Goal: Information Seeking & Learning: Check status

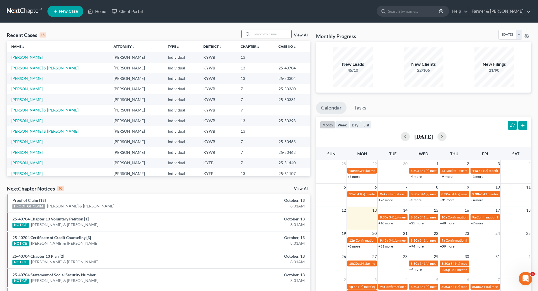
click at [263, 33] on input "search" at bounding box center [272, 34] width 40 height 8
paste input "25-31644"
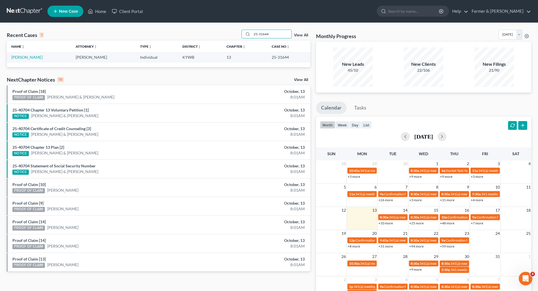
type input "25-31644"
click at [29, 57] on link "[PERSON_NAME]" at bounding box center [26, 57] width 31 height 5
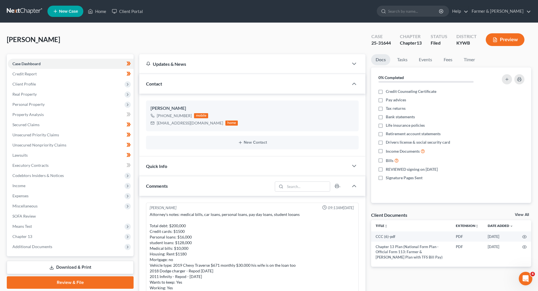
scroll to position [189, 0]
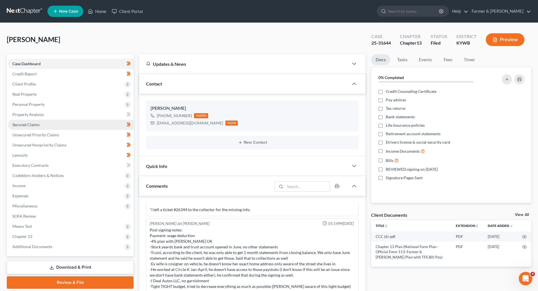
click at [32, 124] on span "Secured Claims" at bounding box center [25, 124] width 27 height 5
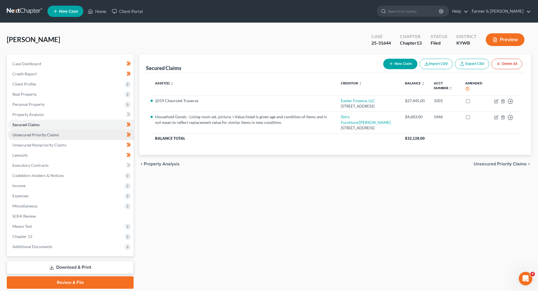
click at [66, 137] on link "Unsecured Priority Claims" at bounding box center [71, 135] width 126 height 10
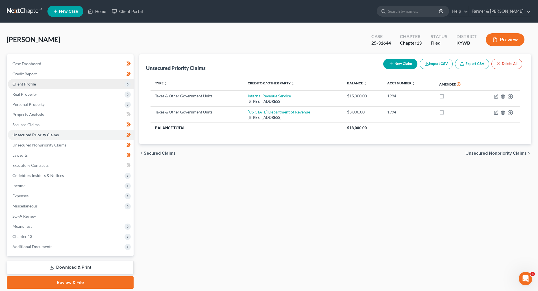
click at [43, 86] on span "Client Profile" at bounding box center [71, 84] width 126 height 10
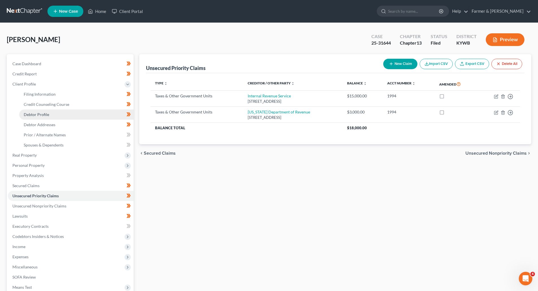
click at [40, 113] on span "Debtor Profile" at bounding box center [36, 114] width 25 height 5
select select "3"
select select "0"
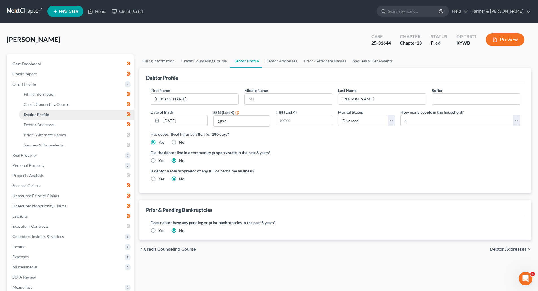
radio input "true"
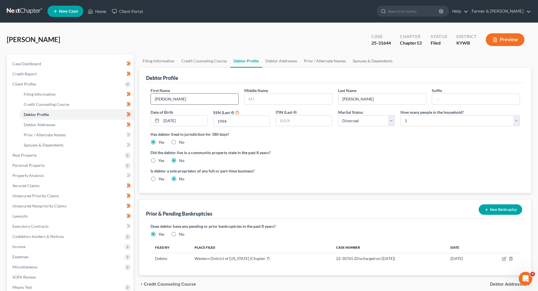
scroll to position [80, 0]
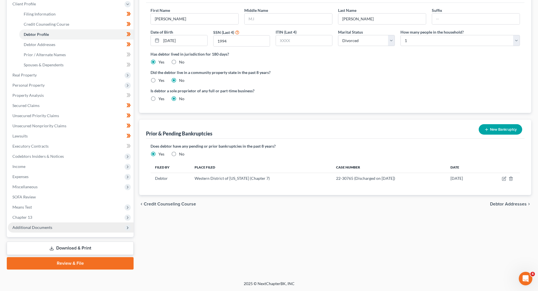
click at [47, 231] on span "Additional Documents" at bounding box center [71, 227] width 126 height 10
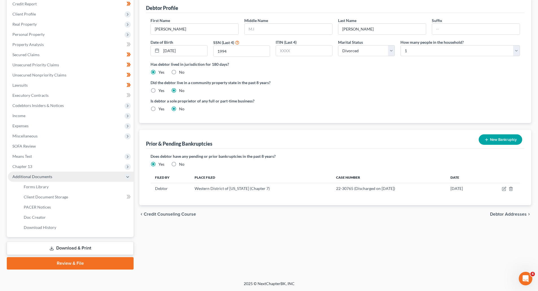
scroll to position [70, 0]
click at [37, 206] on span "PACER Notices" at bounding box center [37, 207] width 27 height 5
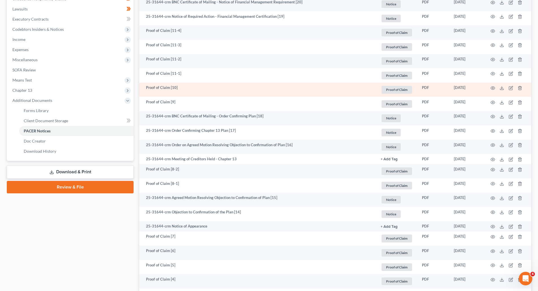
scroll to position [226, 0]
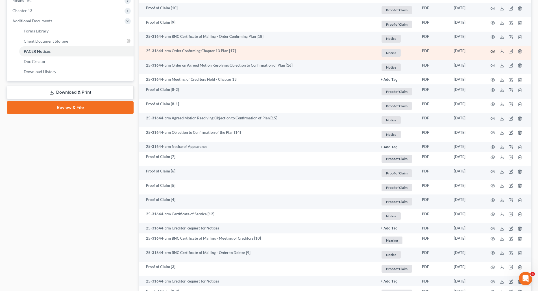
click at [492, 53] on icon "button" at bounding box center [492, 51] width 5 height 5
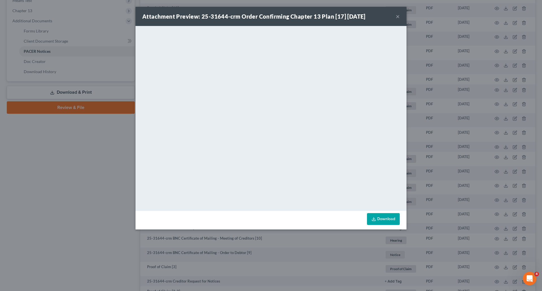
click at [398, 19] on button "×" at bounding box center [398, 16] width 4 height 7
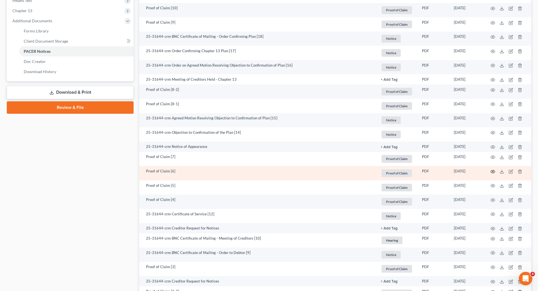
click at [491, 171] on icon "button" at bounding box center [492, 171] width 5 height 5
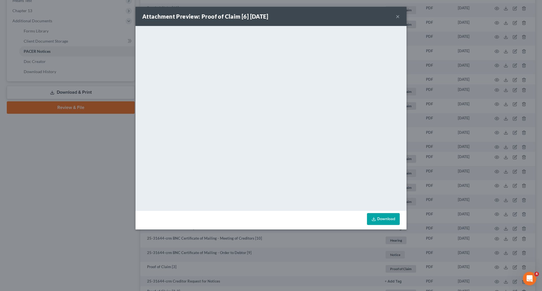
click at [398, 13] on button "×" at bounding box center [398, 16] width 4 height 7
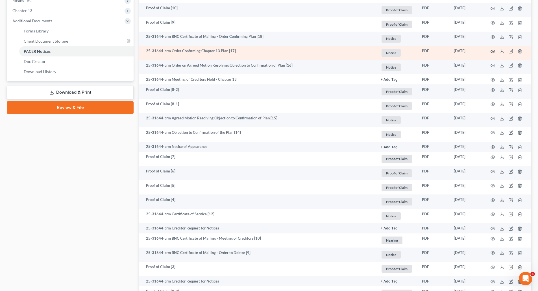
click at [492, 52] on icon "button" at bounding box center [492, 51] width 5 height 5
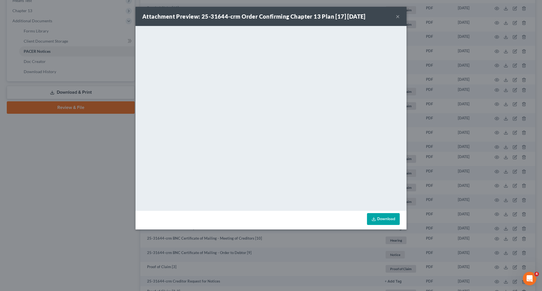
click at [398, 17] on button "×" at bounding box center [398, 16] width 4 height 7
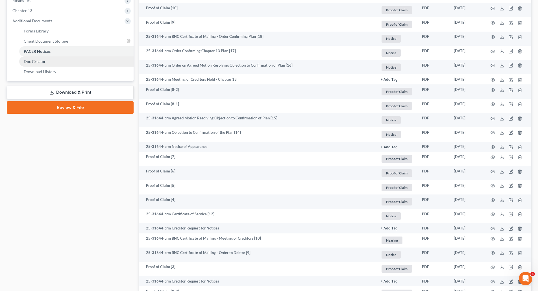
scroll to position [0, 0]
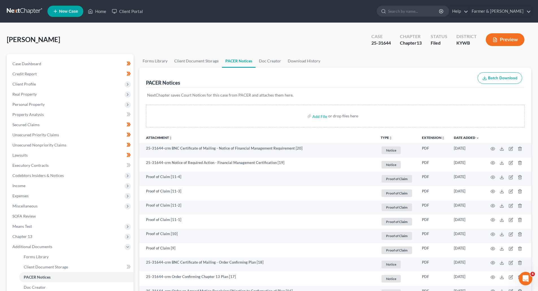
click at [20, 12] on link at bounding box center [25, 11] width 36 height 10
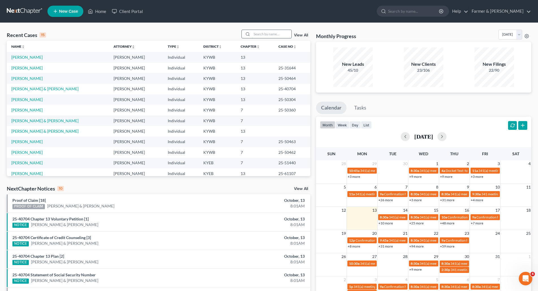
click at [265, 31] on input "search" at bounding box center [272, 34] width 40 height 8
paste input "25-31641"
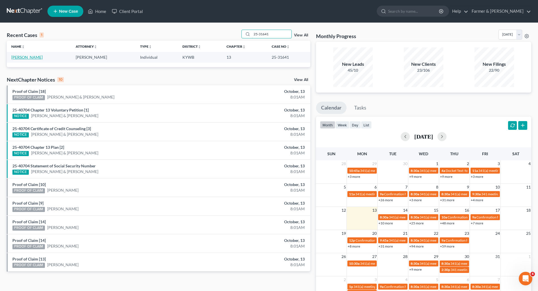
type input "25-31641"
click at [14, 58] on link "Blakley, Karen" at bounding box center [26, 57] width 31 height 5
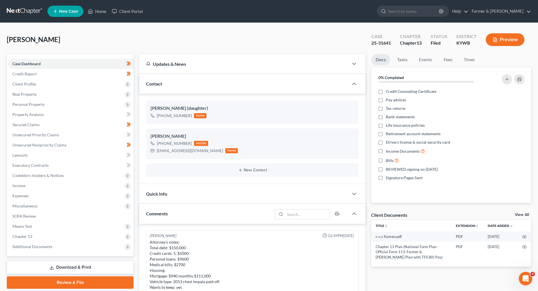
scroll to position [155, 0]
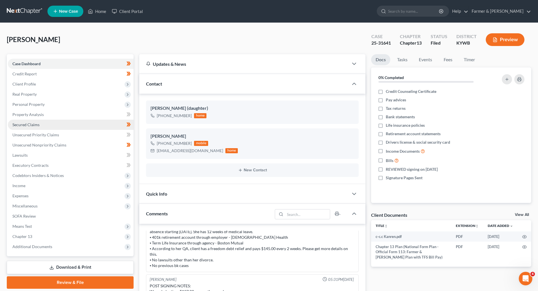
click at [49, 128] on link "Secured Claims" at bounding box center [71, 125] width 126 height 10
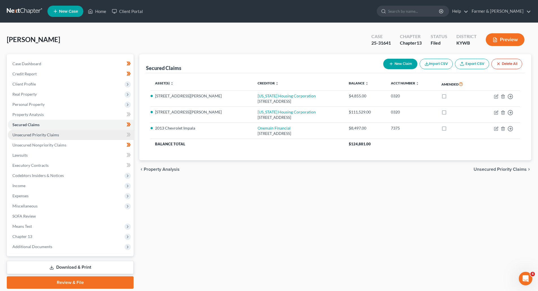
click at [81, 133] on link "Unsecured Priority Claims" at bounding box center [71, 135] width 126 height 10
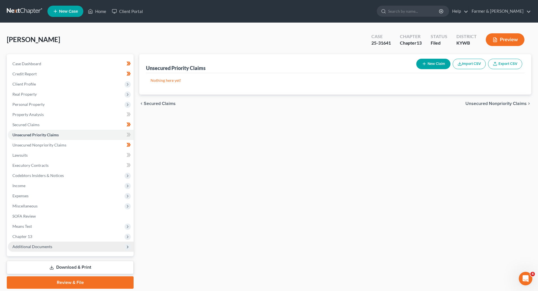
click at [24, 248] on span "Additional Documents" at bounding box center [32, 246] width 40 height 5
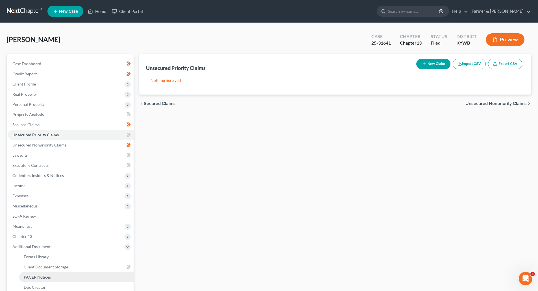
click at [31, 274] on link "PACER Notices" at bounding box center [76, 277] width 114 height 10
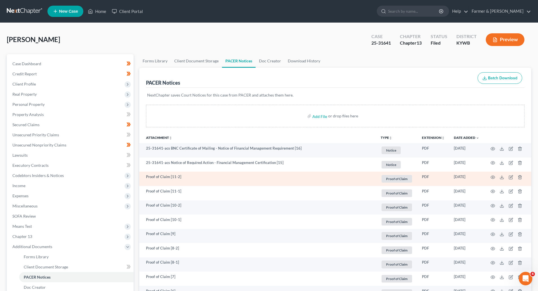
scroll to position [113, 0]
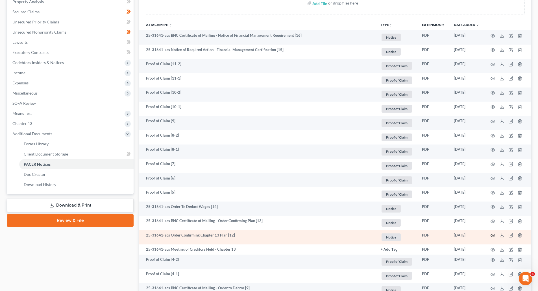
click at [494, 236] on icon "button" at bounding box center [492, 235] width 5 height 5
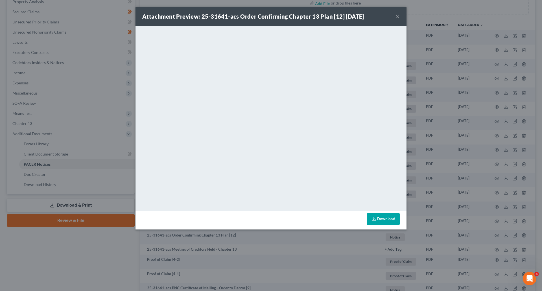
click at [399, 18] on button "×" at bounding box center [398, 16] width 4 height 7
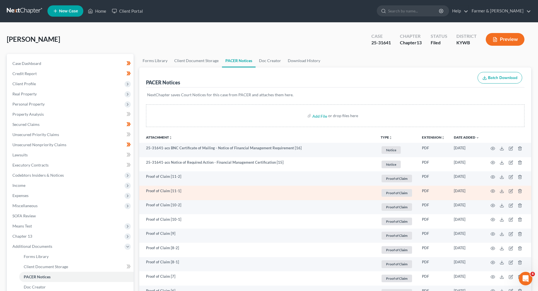
scroll to position [0, 0]
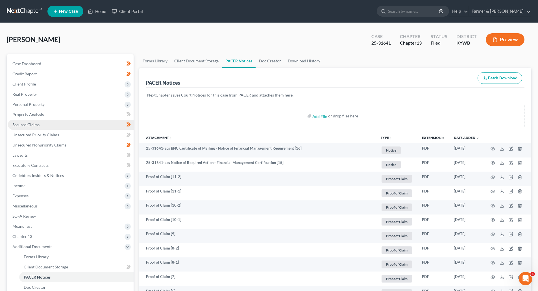
click at [22, 127] on link "Secured Claims" at bounding box center [71, 125] width 126 height 10
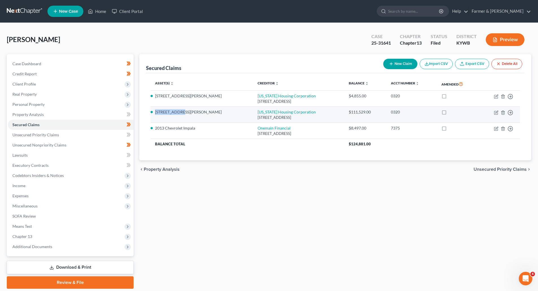
drag, startPoint x: 183, startPoint y: 112, endPoint x: 155, endPoint y: 111, distance: 28.0
click at [155, 111] on li "1105 Emory Rd" at bounding box center [201, 112] width 93 height 6
copy li "1105 Emory Rd"
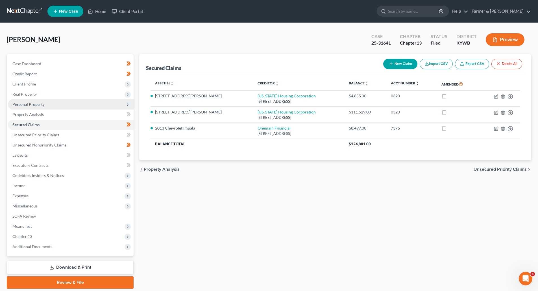
click at [33, 104] on span "Personal Property" at bounding box center [28, 104] width 32 height 5
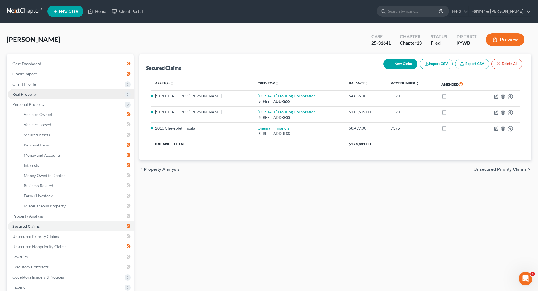
click at [32, 96] on span "Real Property" at bounding box center [24, 94] width 24 height 5
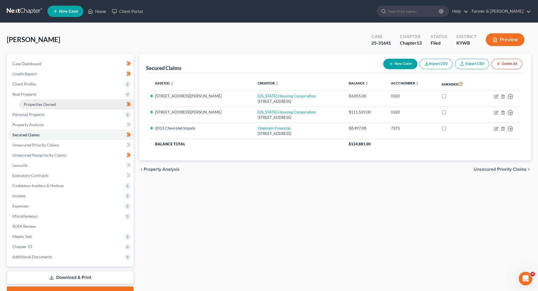
click at [35, 106] on span "Properties Owned" at bounding box center [40, 104] width 32 height 5
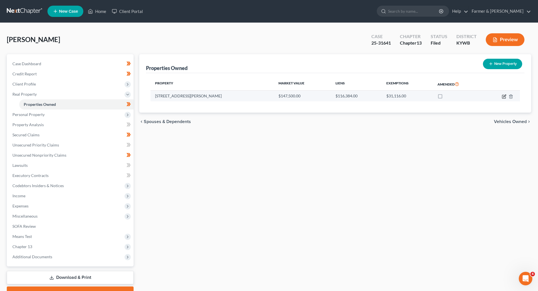
click at [503, 98] on icon "button" at bounding box center [504, 96] width 5 height 5
select select "18"
select select "0"
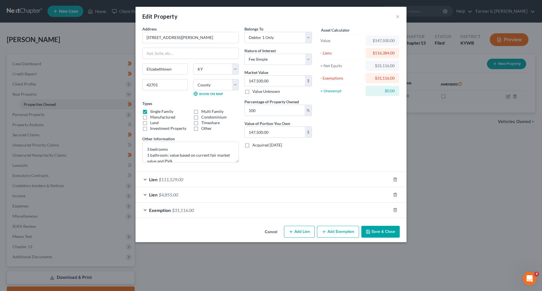
click at [400, 18] on div "Edit Property ×" at bounding box center [270, 16] width 271 height 19
click at [398, 18] on button "×" at bounding box center [398, 16] width 4 height 7
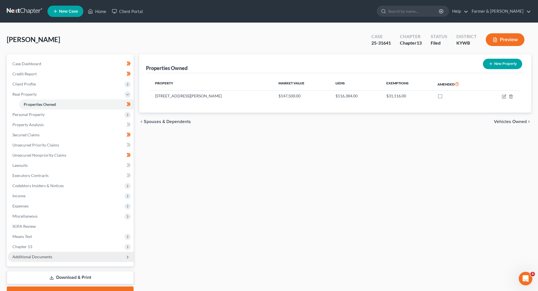
click at [32, 257] on span "Additional Documents" at bounding box center [32, 256] width 40 height 5
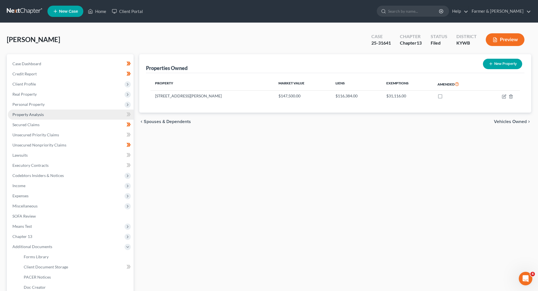
click at [34, 114] on span "Property Analysis" at bounding box center [27, 114] width 31 height 5
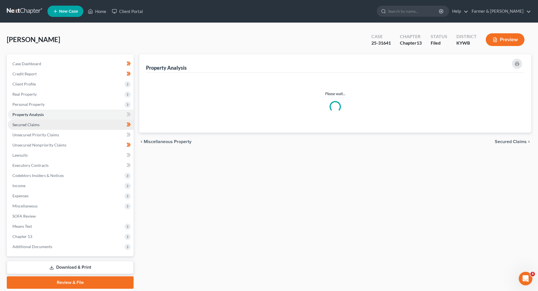
click at [35, 123] on span "Secured Claims" at bounding box center [25, 124] width 27 height 5
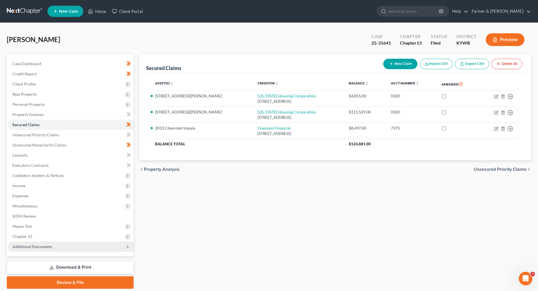
click at [49, 248] on span "Additional Documents" at bounding box center [32, 246] width 40 height 5
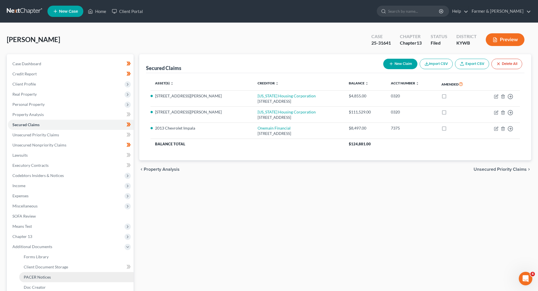
click at [51, 278] on link "PACER Notices" at bounding box center [76, 277] width 114 height 10
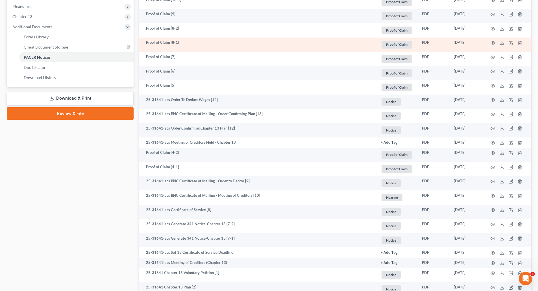
scroll to position [226, 0]
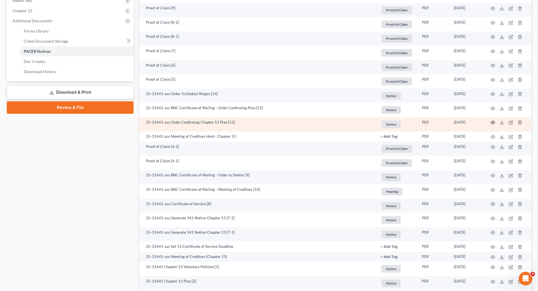
click at [494, 122] on icon "button" at bounding box center [492, 122] width 5 height 5
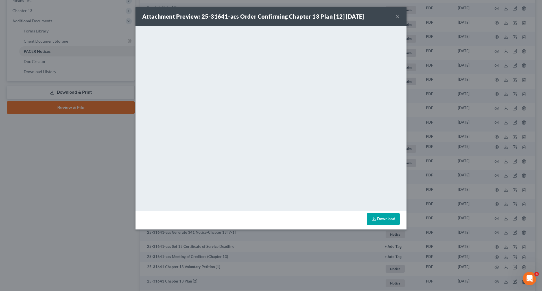
click at [399, 16] on button "×" at bounding box center [398, 16] width 4 height 7
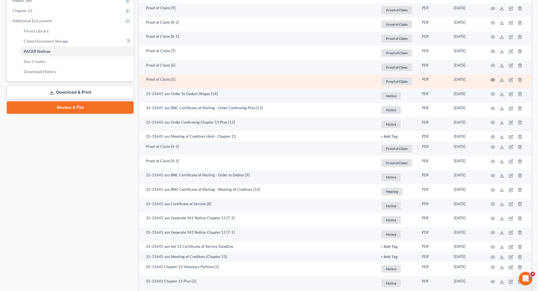
click at [492, 79] on icon "button" at bounding box center [492, 80] width 5 height 5
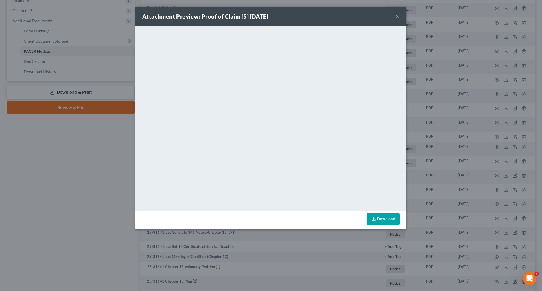
click at [398, 16] on button "×" at bounding box center [398, 16] width 4 height 7
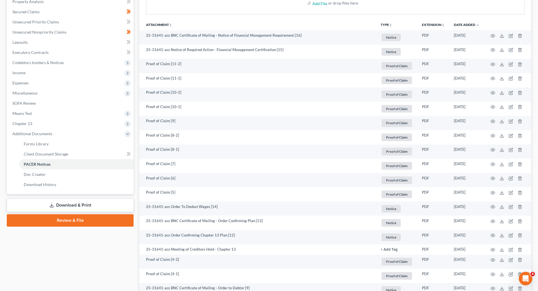
scroll to position [0, 0]
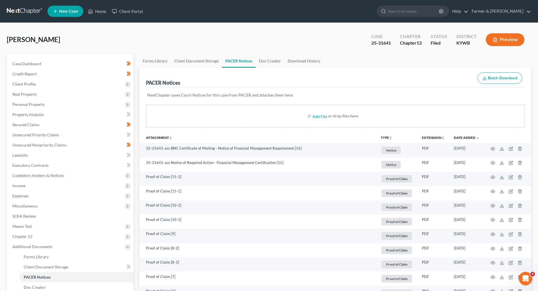
click at [22, 14] on link at bounding box center [25, 11] width 36 height 10
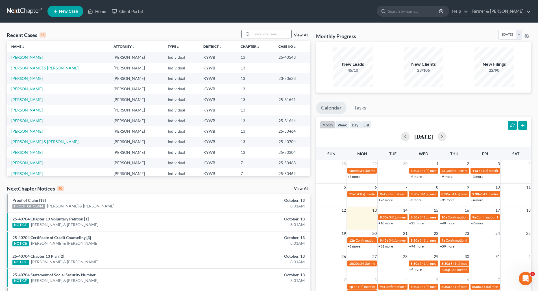
click at [275, 32] on input "search" at bounding box center [272, 34] width 40 height 8
paste input "25-10582"
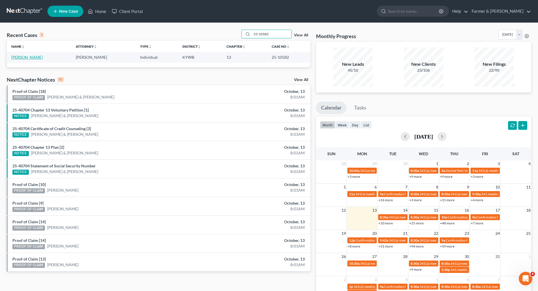
type input "25-10582"
click at [16, 59] on link "Trussell, Marcus" at bounding box center [26, 57] width 31 height 5
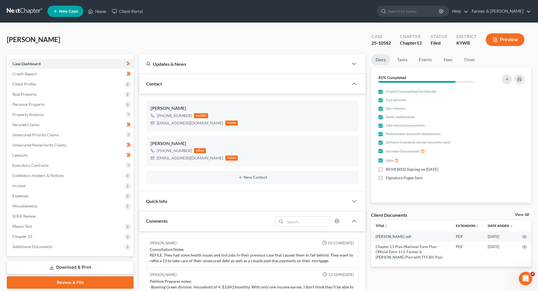
scroll to position [104, 0]
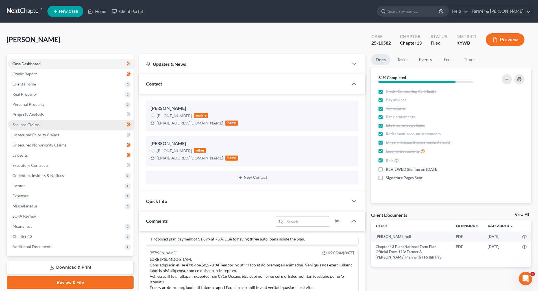
click at [32, 122] on link "Secured Claims" at bounding box center [71, 125] width 126 height 10
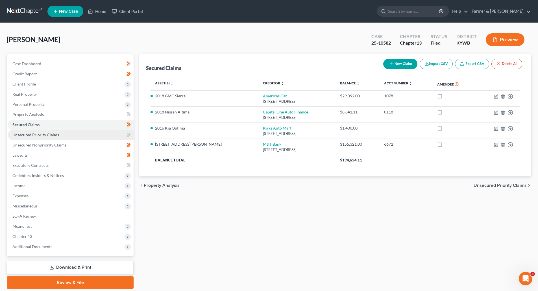
click at [53, 135] on span "Unsecured Priority Claims" at bounding box center [35, 134] width 47 height 5
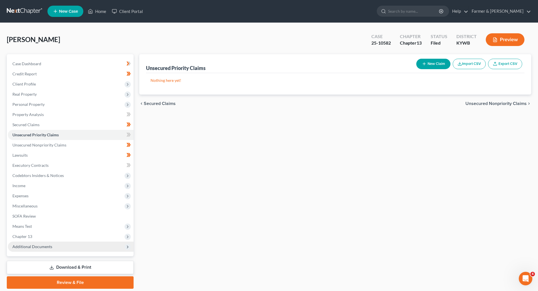
click at [17, 244] on span "Additional Documents" at bounding box center [32, 246] width 40 height 5
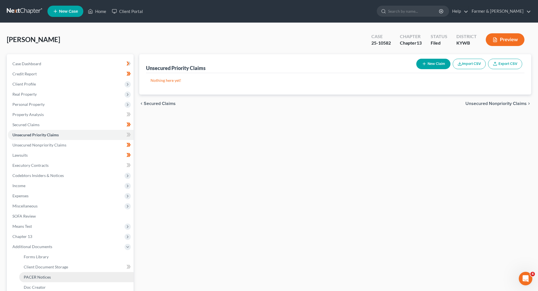
click at [27, 275] on span "PACER Notices" at bounding box center [37, 277] width 27 height 5
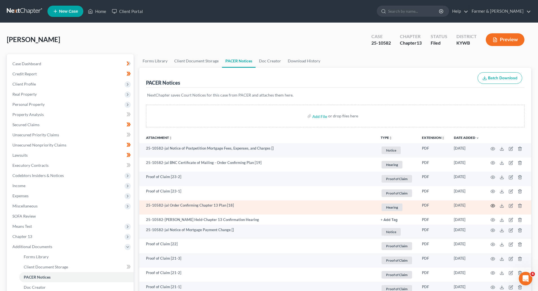
click at [492, 205] on circle "button" at bounding box center [492, 205] width 1 height 1
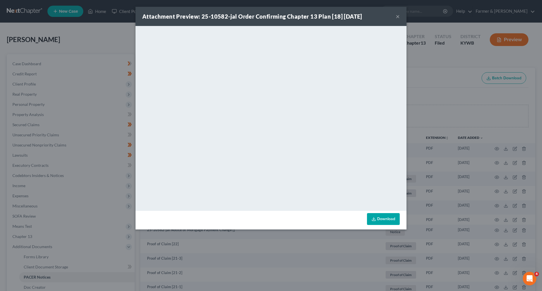
click at [398, 18] on button "×" at bounding box center [398, 16] width 4 height 7
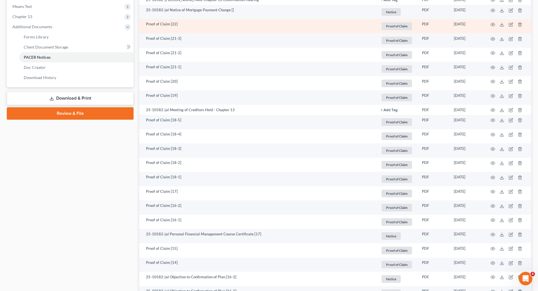
scroll to position [226, 0]
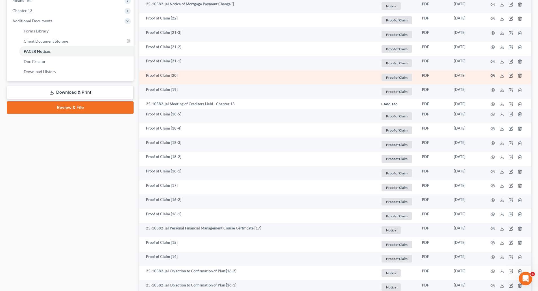
click at [491, 76] on icon "button" at bounding box center [492, 75] width 5 height 5
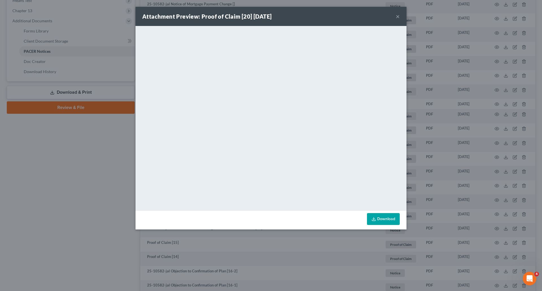
click at [399, 18] on button "×" at bounding box center [398, 16] width 4 height 7
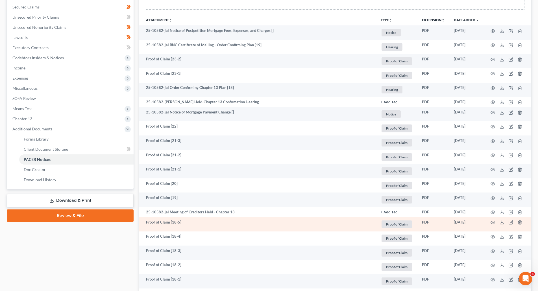
scroll to position [113, 0]
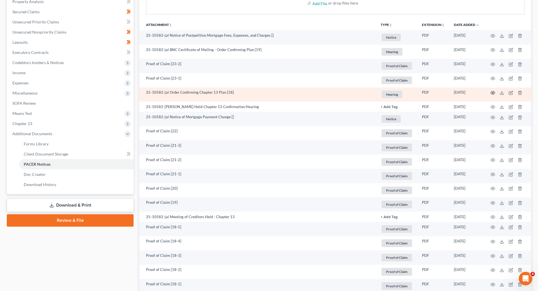
click at [491, 94] on icon "button" at bounding box center [492, 93] width 5 height 5
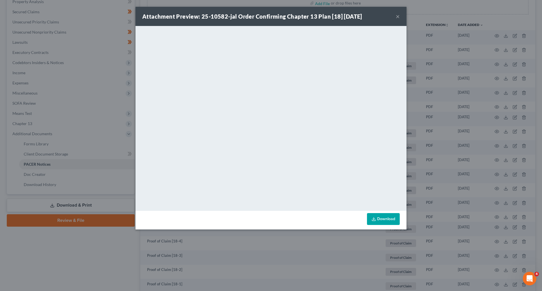
click at [399, 17] on button "×" at bounding box center [398, 16] width 4 height 7
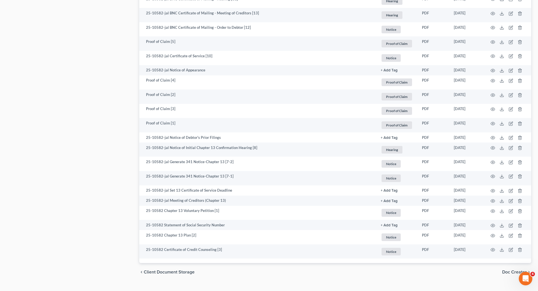
scroll to position [701, 0]
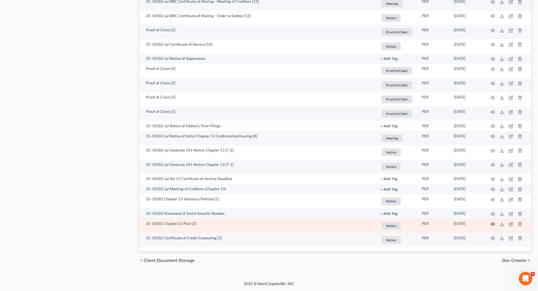
click at [491, 224] on icon "button" at bounding box center [492, 224] width 5 height 5
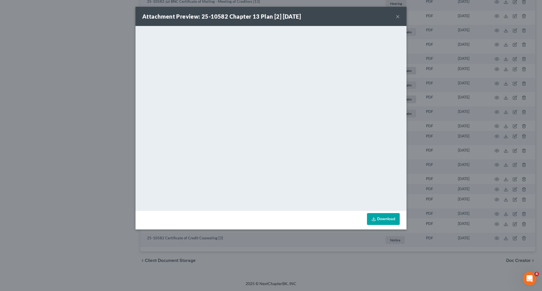
click at [399, 16] on button "×" at bounding box center [398, 16] width 4 height 7
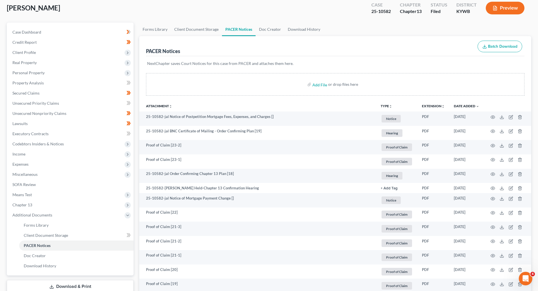
scroll to position [24, 0]
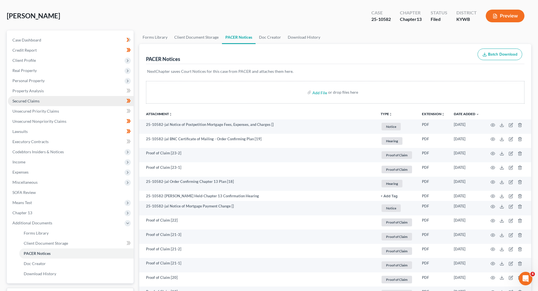
click at [22, 102] on span "Secured Claims" at bounding box center [25, 100] width 27 height 5
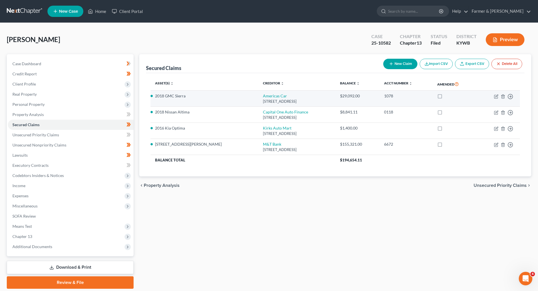
drag, startPoint x: 299, startPoint y: 99, endPoint x: 220, endPoint y: 96, distance: 78.5
click at [258, 96] on td "Americas Car 802 Se Plaza Ave Ste 114, Bentonville, AR 72712" at bounding box center [296, 99] width 77 height 16
copy td "Americas Car 802 Se Plaza Ave Ste 114, Bentonville, AR 72712"
drag, startPoint x: 185, startPoint y: 97, endPoint x: 155, endPoint y: 96, distance: 29.9
click at [155, 96] on li "2018 GMC Sierra" at bounding box center [204, 96] width 98 height 6
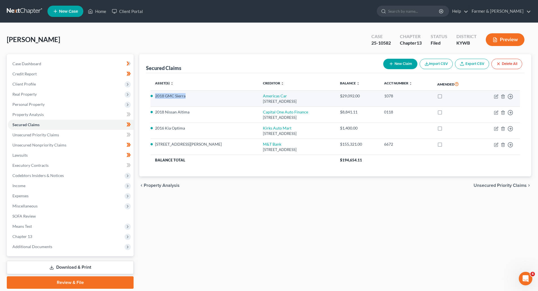
copy li "2018 GMC Sierra"
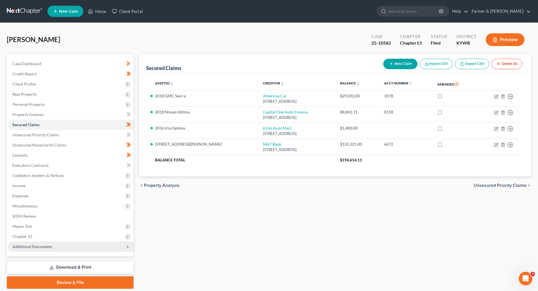
click at [42, 249] on span "Additional Documents" at bounding box center [71, 247] width 126 height 10
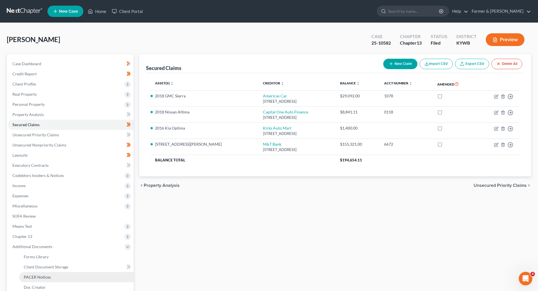
click at [32, 277] on span "PACER Notices" at bounding box center [37, 277] width 27 height 5
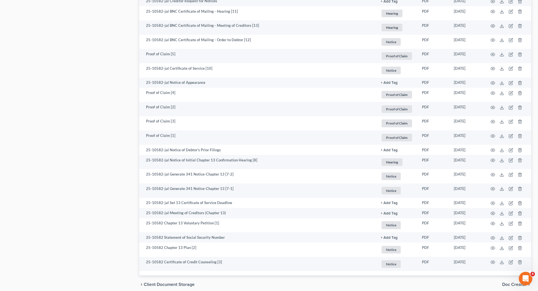
scroll to position [677, 0]
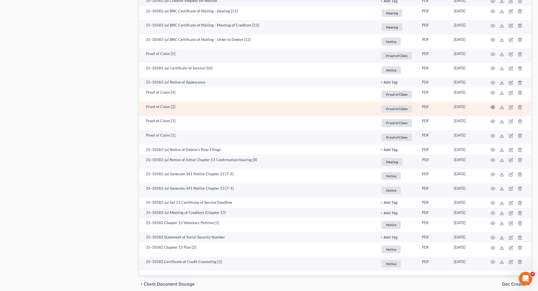
click at [491, 107] on icon "button" at bounding box center [492, 107] width 5 height 5
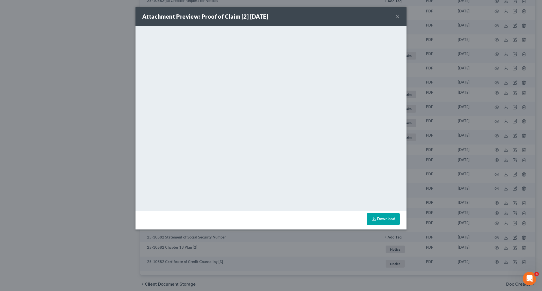
click at [398, 17] on button "×" at bounding box center [398, 16] width 4 height 7
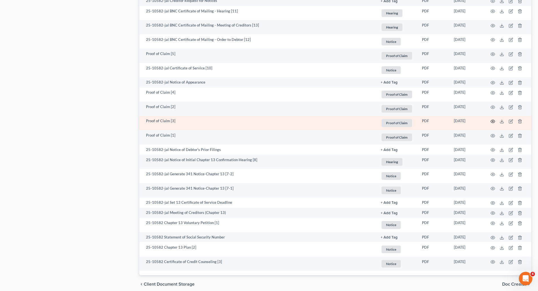
click at [491, 122] on icon "button" at bounding box center [492, 121] width 5 height 5
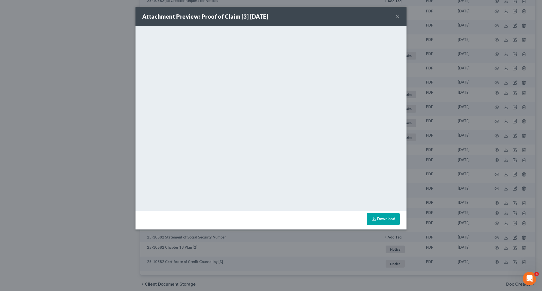
click at [397, 19] on button "×" at bounding box center [398, 16] width 4 height 7
